Goal: Navigation & Orientation: Find specific page/section

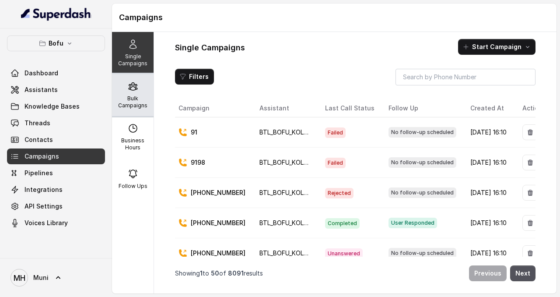
click at [138, 84] on div "Bulk Campaigns" at bounding box center [133, 95] width 42 height 42
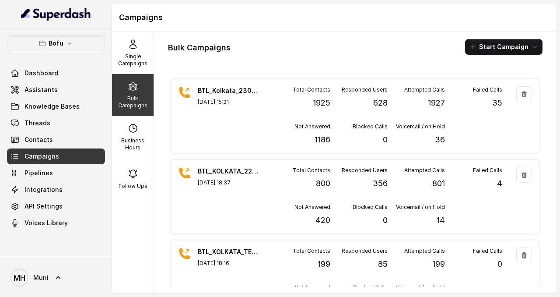
click at [361, 27] on div "Campaigns" at bounding box center [334, 18] width 445 height 28
click at [319, 52] on div "Bulk Campaigns Start Campaign" at bounding box center [355, 47] width 375 height 16
click at [256, 63] on div "Bulk Campaigns Start Campaign BTL_Kolkata_2308_1 [DATE] 15:31 Total Contacts 19…" at bounding box center [355, 162] width 403 height 261
click at [305, 46] on div "Bulk Campaigns Start Campaign" at bounding box center [355, 47] width 375 height 16
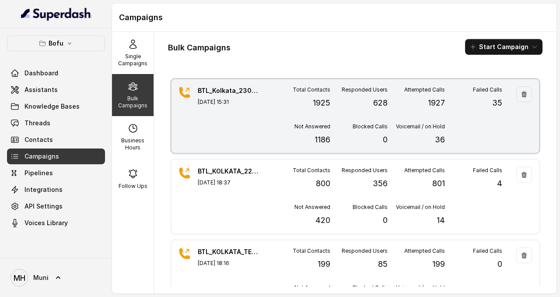
click at [323, 140] on p "1186" at bounding box center [323, 140] width 16 height 12
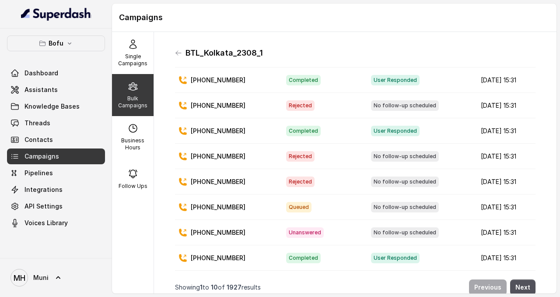
scroll to position [7, 0]
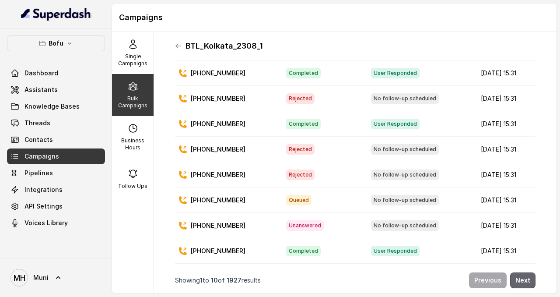
click at [521, 283] on button "Next" at bounding box center [523, 280] width 25 height 16
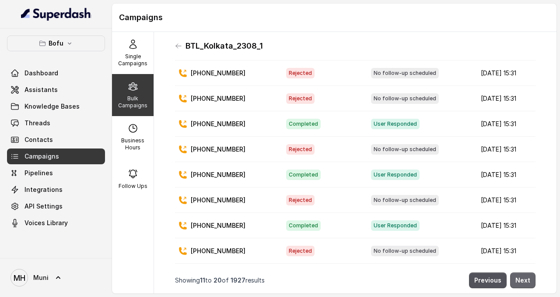
click at [521, 283] on button "Next" at bounding box center [523, 280] width 25 height 16
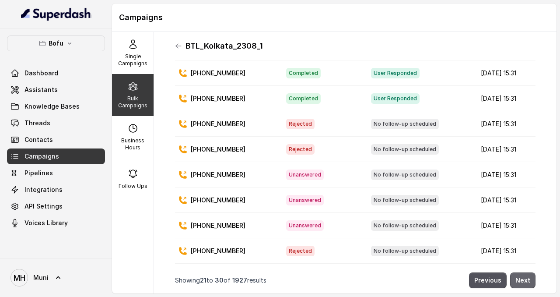
click at [521, 283] on button "Next" at bounding box center [523, 280] width 25 height 16
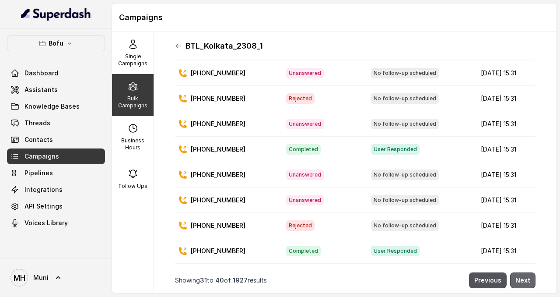
click at [521, 283] on button "Next" at bounding box center [523, 280] width 25 height 16
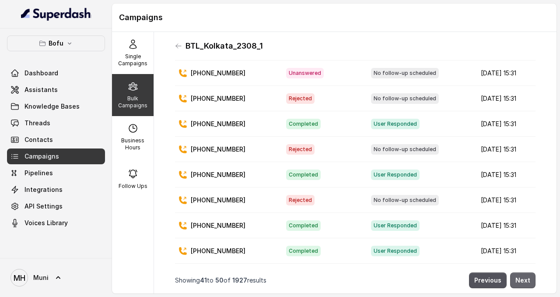
click at [521, 283] on button "Next" at bounding box center [523, 280] width 25 height 16
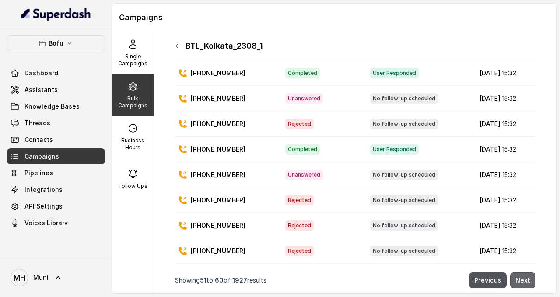
click at [521, 283] on button "Next" at bounding box center [523, 280] width 25 height 16
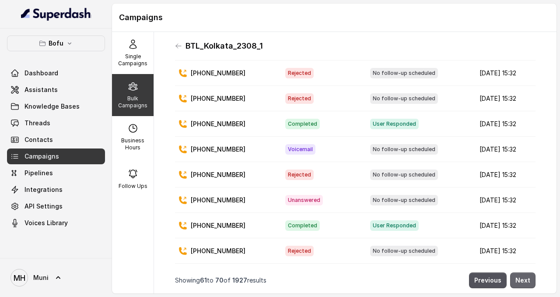
click at [521, 283] on button "Next" at bounding box center [523, 280] width 25 height 16
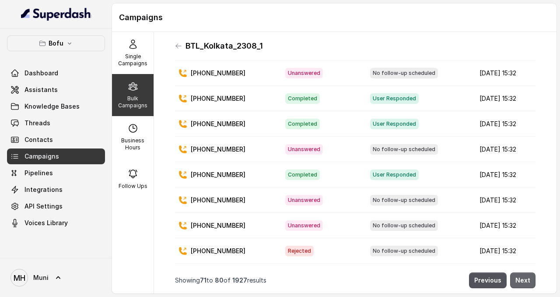
click at [521, 283] on button "Next" at bounding box center [523, 280] width 25 height 16
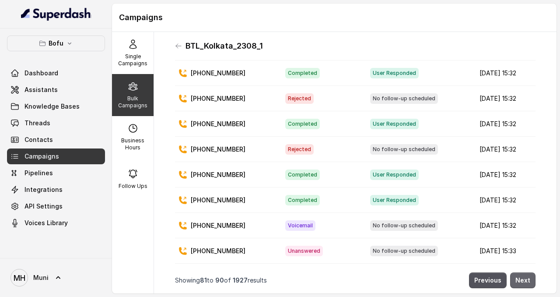
click at [521, 283] on button "Next" at bounding box center [523, 280] width 25 height 16
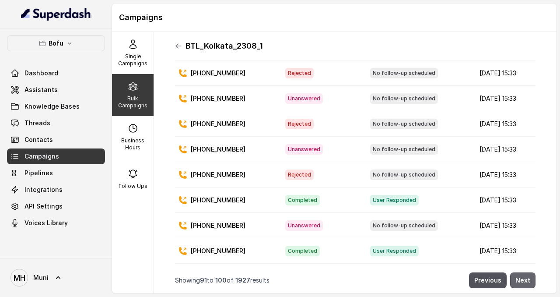
click at [521, 283] on button "Next" at bounding box center [523, 280] width 25 height 16
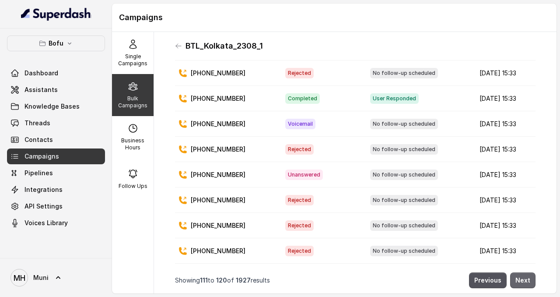
click at [521, 283] on button "Next" at bounding box center [523, 280] width 25 height 16
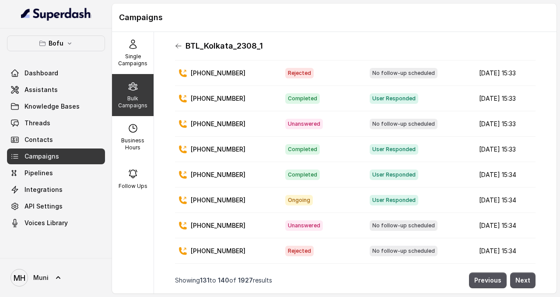
click at [178, 46] on icon at bounding box center [178, 45] width 7 height 7
